Goal: Information Seeking & Learning: Learn about a topic

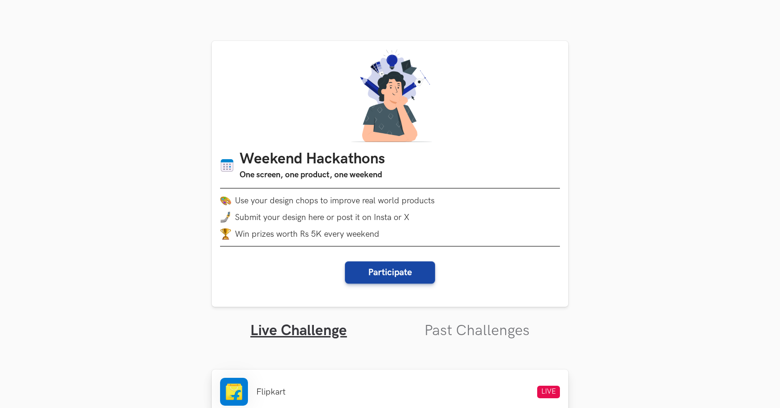
scroll to position [841, 0]
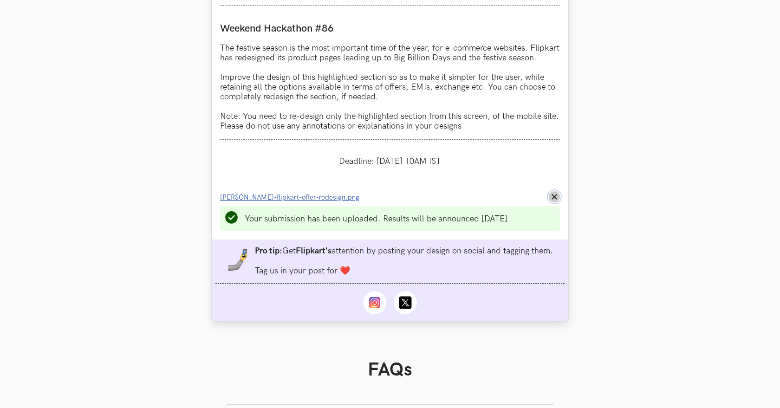
click at [557, 202] on button "Remove File" at bounding box center [554, 196] width 11 height 11
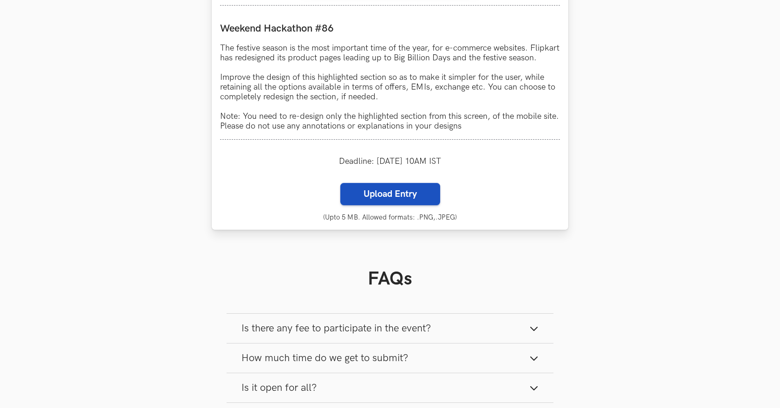
click at [386, 205] on label "Upload Entry" at bounding box center [390, 194] width 100 height 22
click at [340, 183] on input "Upload Entry" at bounding box center [340, 182] width 0 height 0
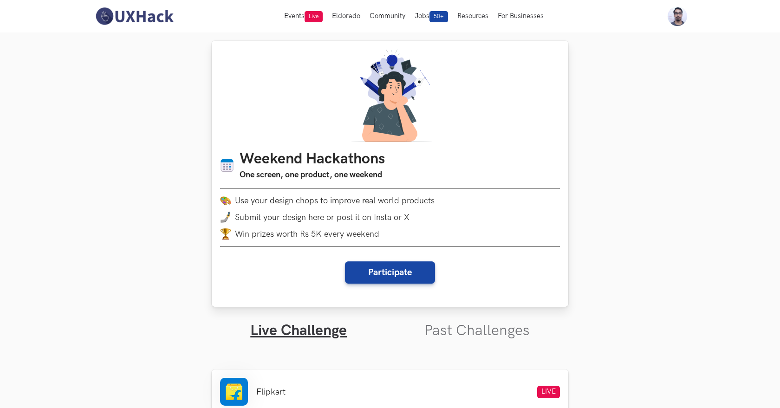
scroll to position [1, 0]
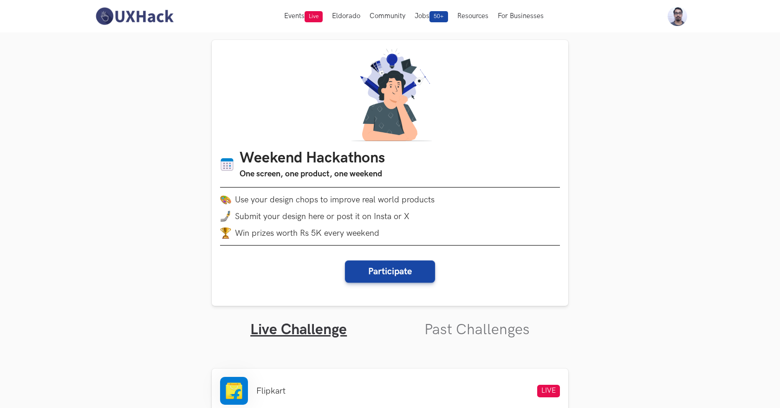
click at [470, 333] on link "Past Challenges" at bounding box center [476, 330] width 105 height 18
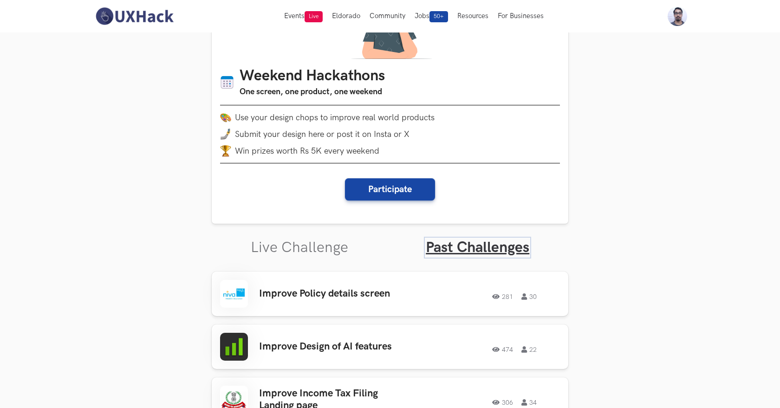
scroll to position [91, 0]
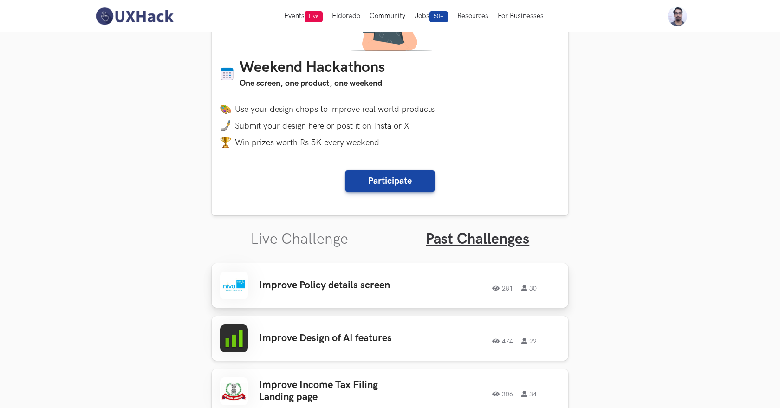
click at [319, 291] on h3 "Improve Policy details screen" at bounding box center [331, 285] width 145 height 12
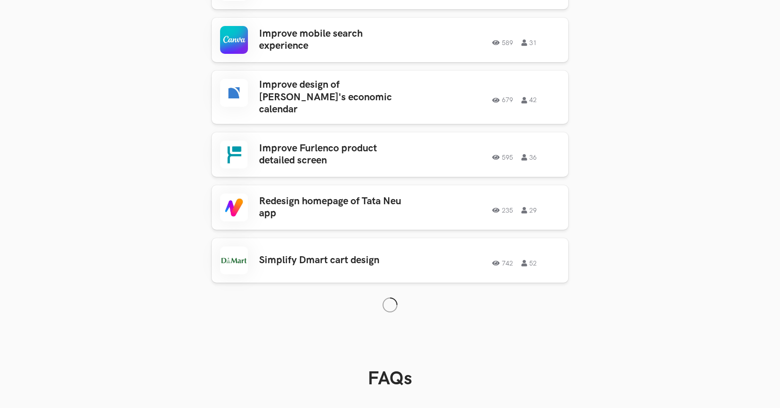
scroll to position [867, 0]
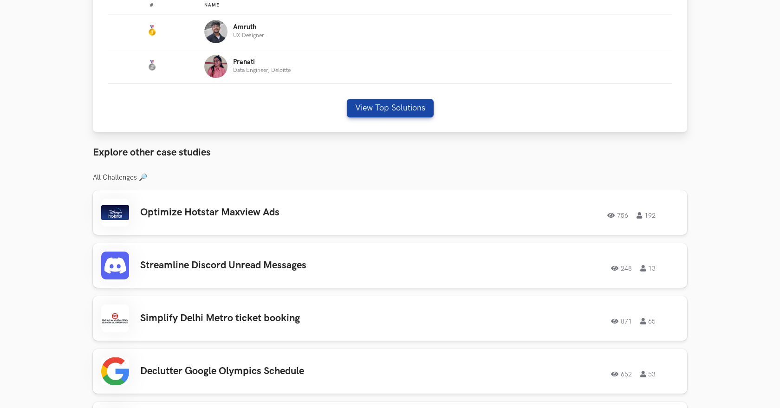
scroll to position [610, 0]
